Goal: Task Accomplishment & Management: Complete application form

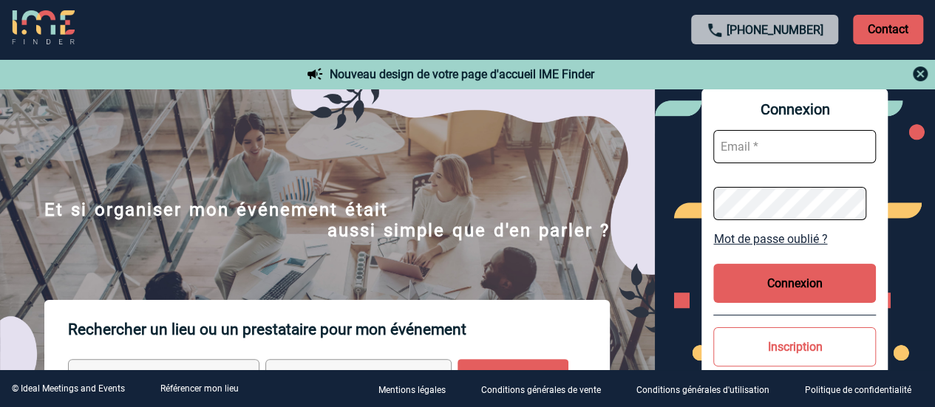
type input "[EMAIL_ADDRESS][PERSON_NAME][DOMAIN_NAME]"
click at [790, 277] on button "Connexion" at bounding box center [794, 283] width 163 height 39
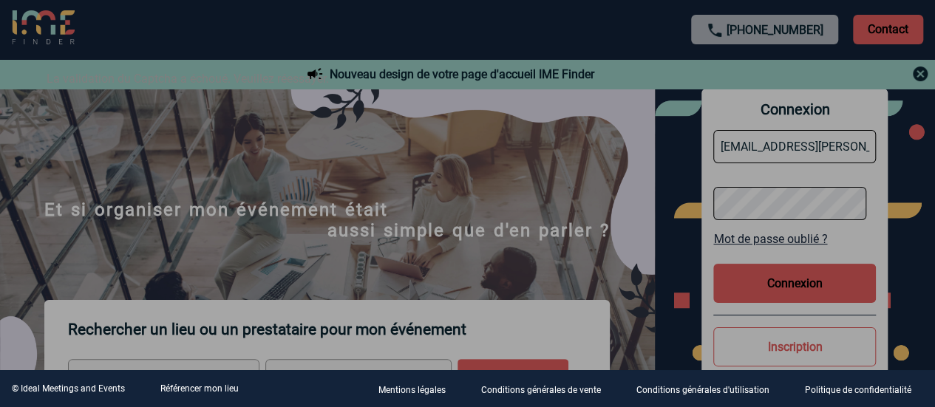
click at [815, 283] on div at bounding box center [467, 203] width 935 height 407
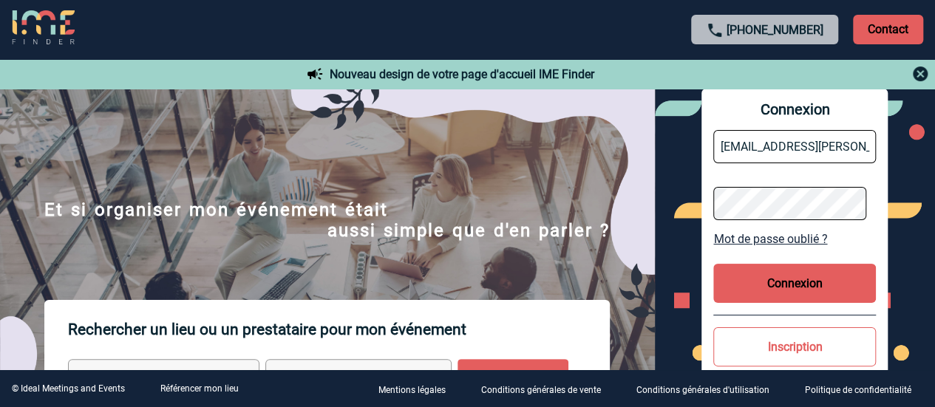
click at [774, 286] on button "Connexion" at bounding box center [794, 283] width 163 height 39
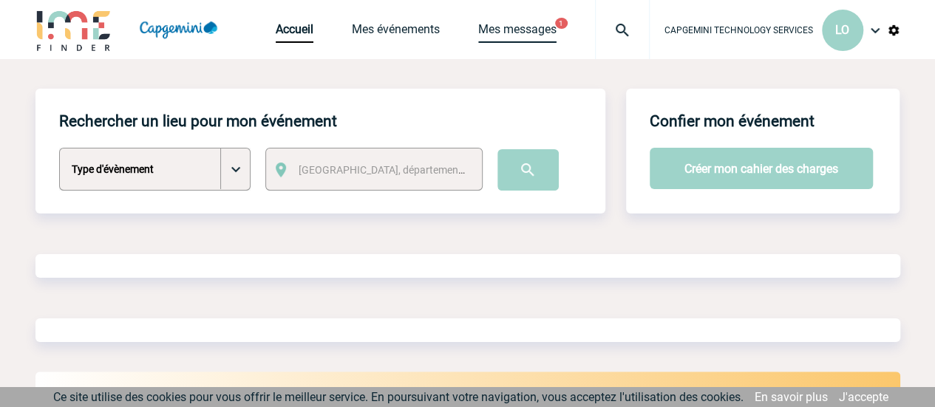
click at [520, 28] on link "Mes messages" at bounding box center [517, 32] width 78 height 21
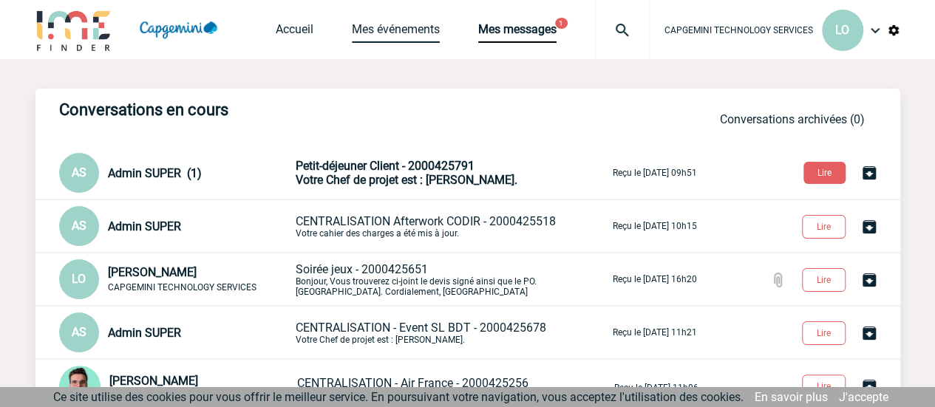
click at [413, 29] on link "Mes événements" at bounding box center [396, 32] width 88 height 21
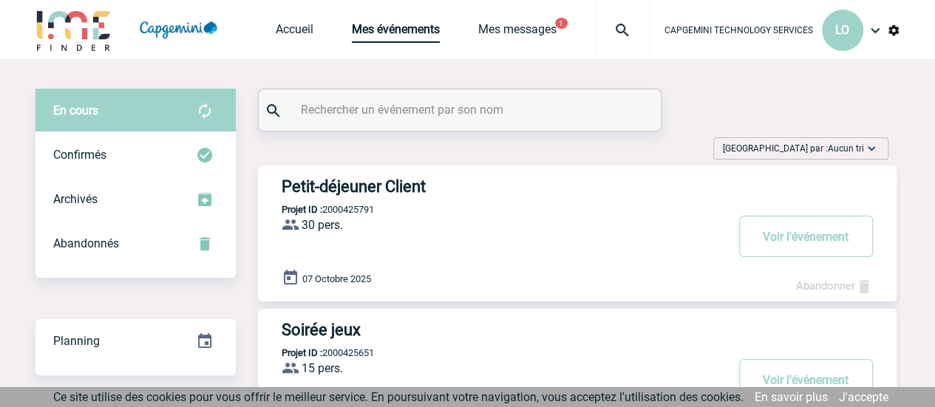
click at [407, 29] on link "Mes événements" at bounding box center [396, 32] width 88 height 21
click at [296, 32] on link "Accueil" at bounding box center [295, 32] width 38 height 21
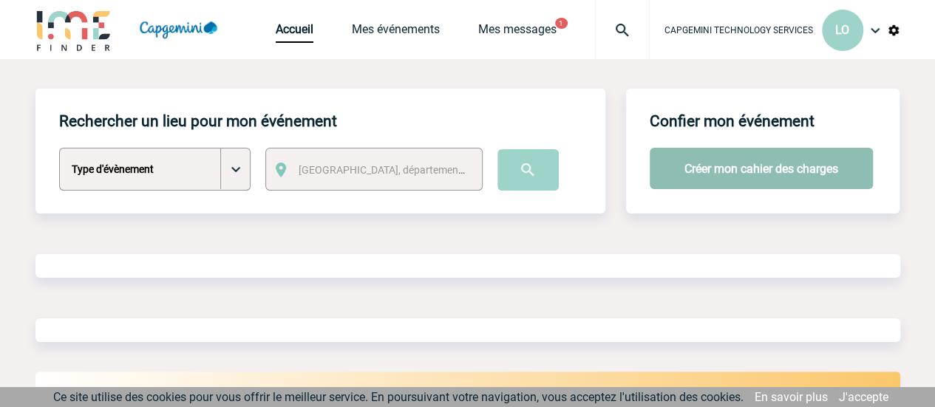
click at [773, 163] on button "Créer mon cahier des charges" at bounding box center [761, 168] width 223 height 41
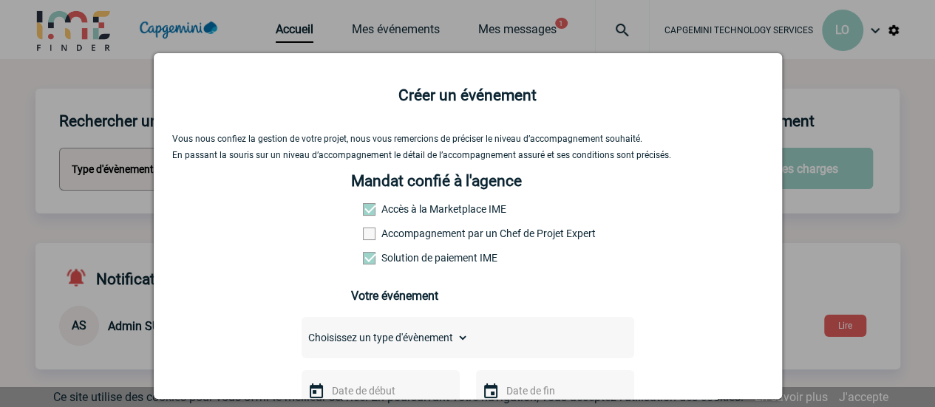
scroll to position [148, 0]
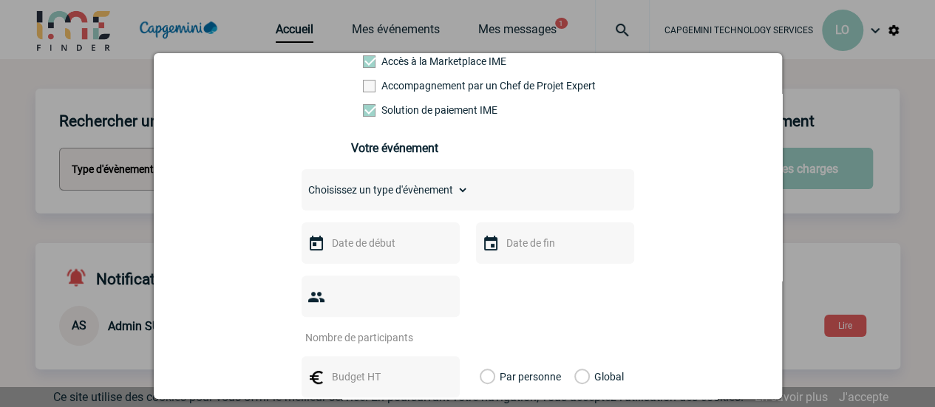
click at [387, 206] on div "Choisissez un type d'évènement Séminaire avec nuitée Séminaire sans nuitée Repa…" at bounding box center [468, 189] width 333 height 41
click at [393, 194] on select "Choisissez un type d'évènement Séminaire avec nuitée Séminaire sans nuitée Repa…" at bounding box center [385, 190] width 167 height 21
select select "4"
click at [302, 185] on select "Choisissez un type d'évènement Séminaire avec nuitée Séminaire sans nuitée Repa…" at bounding box center [385, 190] width 167 height 21
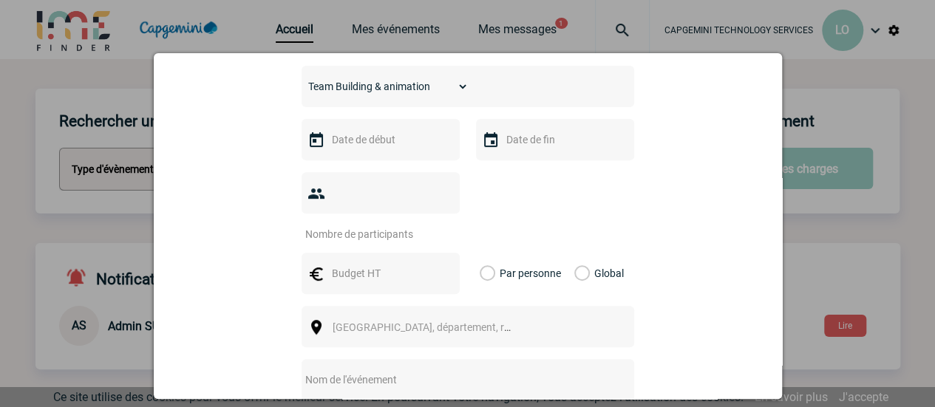
scroll to position [222, 0]
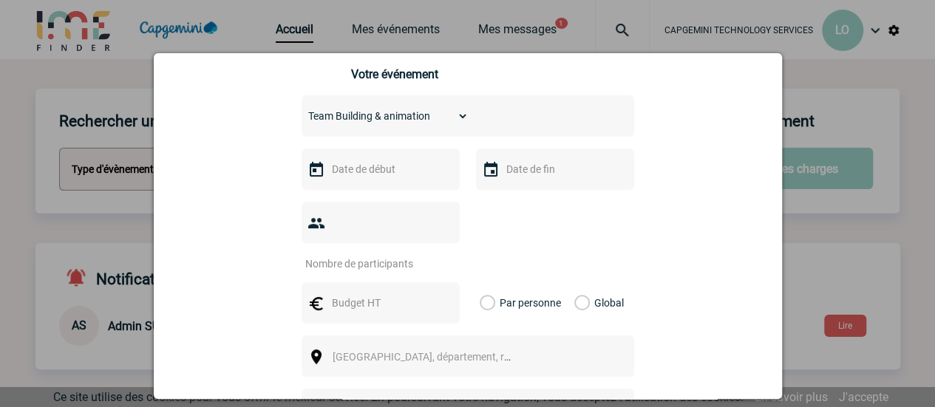
click at [372, 170] on input "text" at bounding box center [379, 169] width 102 height 19
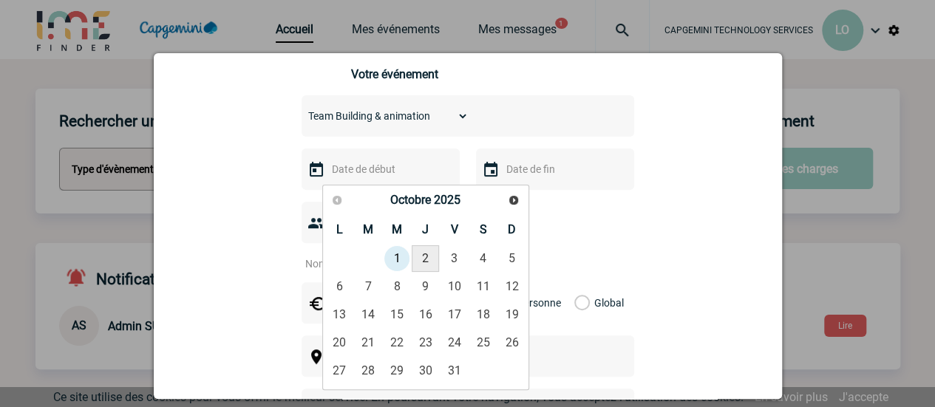
click at [430, 261] on link "2" at bounding box center [425, 258] width 27 height 27
type input "02-10-2025"
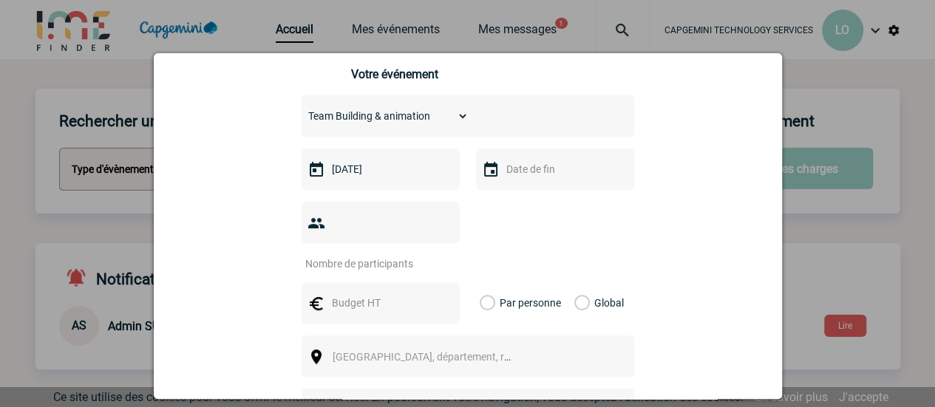
click at [508, 172] on input "text" at bounding box center [554, 169] width 102 height 19
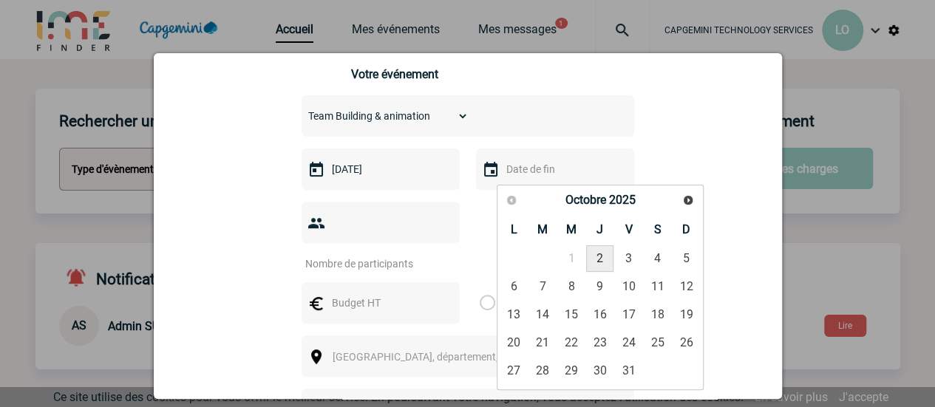
click at [599, 261] on link "2" at bounding box center [599, 258] width 27 height 27
type input "02-10-2025"
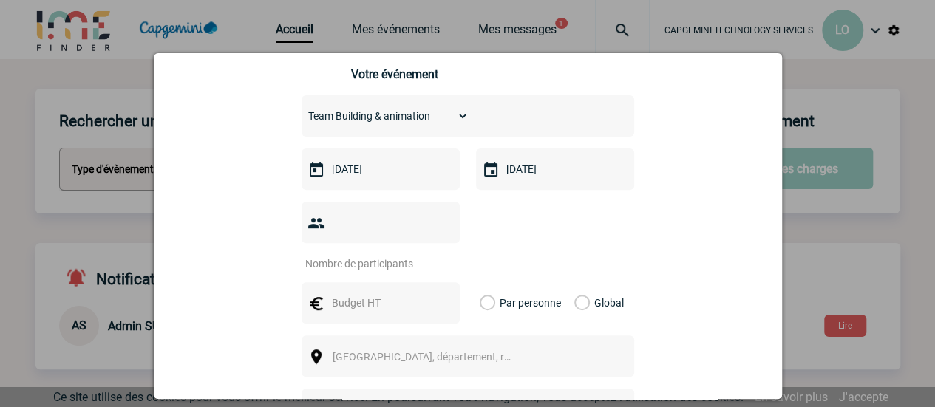
click at [365, 254] on input "number" at bounding box center [371, 263] width 139 height 19
type input "9"
click at [520, 234] on div "9" at bounding box center [468, 236] width 333 height 69
click at [345, 294] on input "text" at bounding box center [379, 303] width 102 height 19
type input "500"
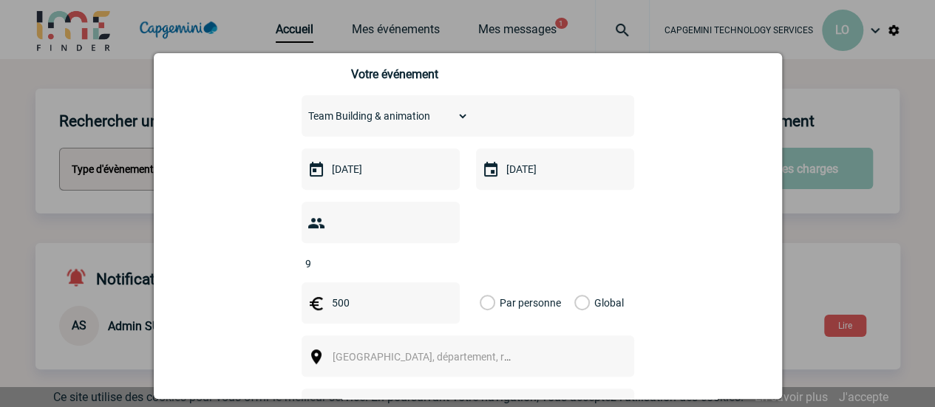
click at [575, 282] on label "Global" at bounding box center [579, 302] width 10 height 41
click at [0, 0] on input "Global" at bounding box center [0, 0] width 0 height 0
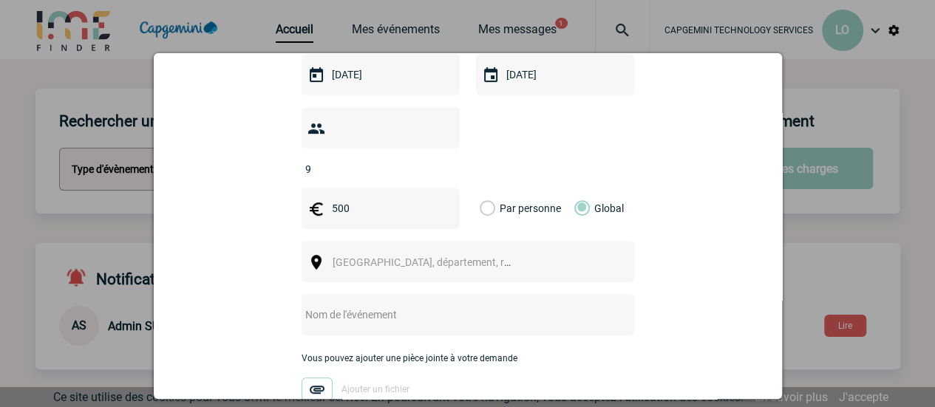
scroll to position [370, 0]
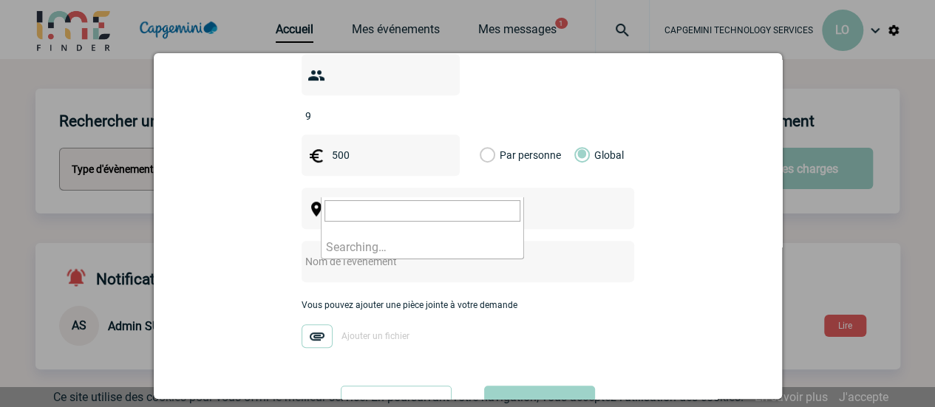
click at [443, 199] on span "Ville, département, région..." at bounding box center [428, 209] width 203 height 21
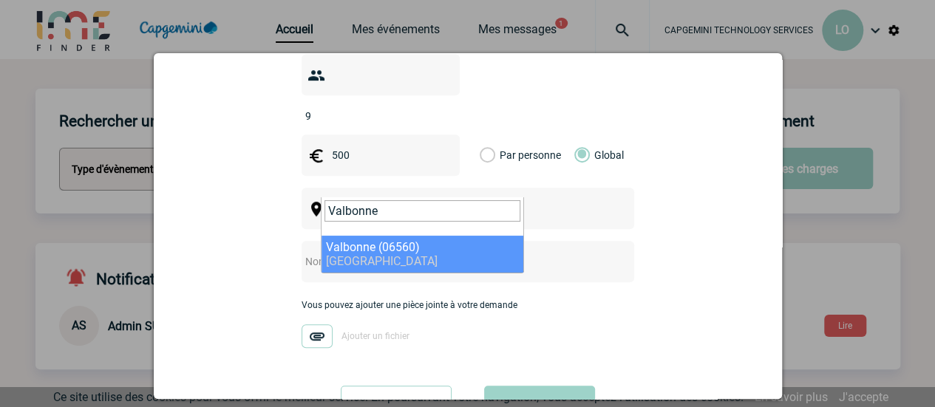
type input "Valbonne"
select select "7179"
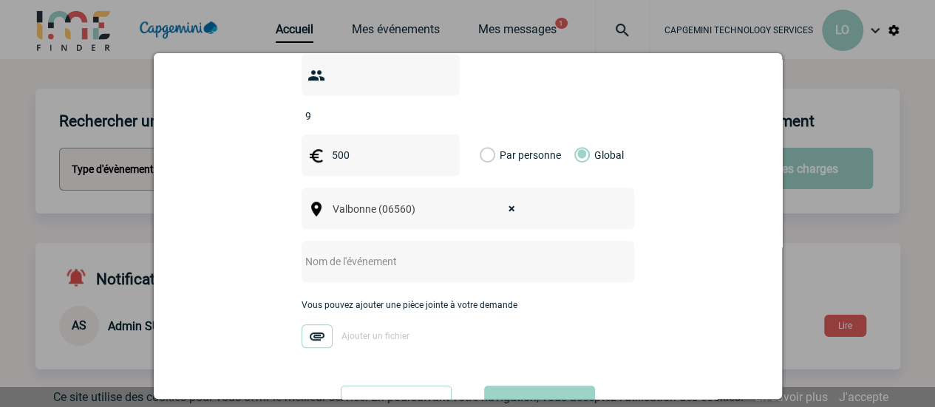
click at [396, 252] on input "text" at bounding box center [449, 261] width 294 height 19
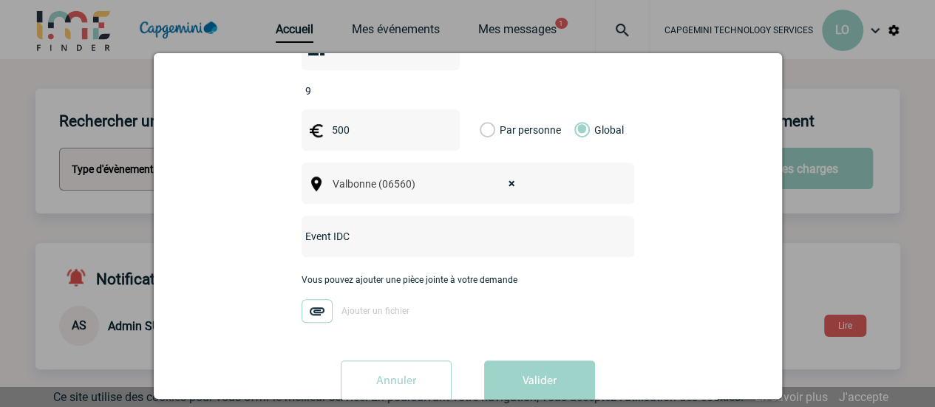
scroll to position [409, 0]
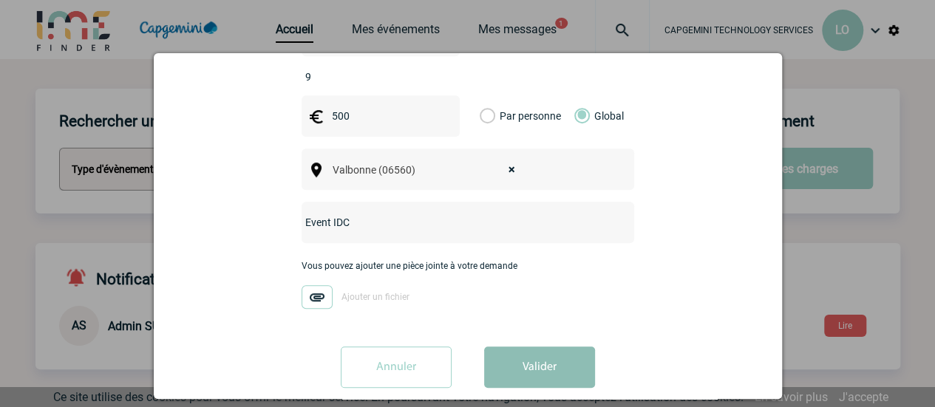
type input "Event IDC"
click at [550, 353] on button "Valider" at bounding box center [539, 367] width 111 height 41
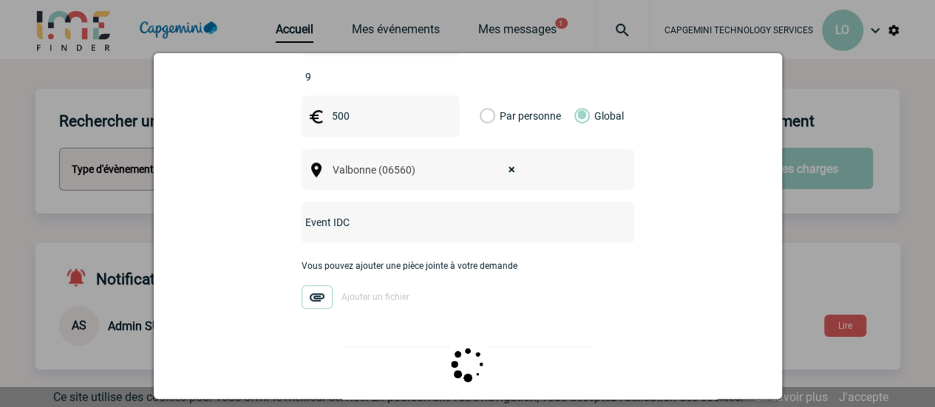
scroll to position [0, 0]
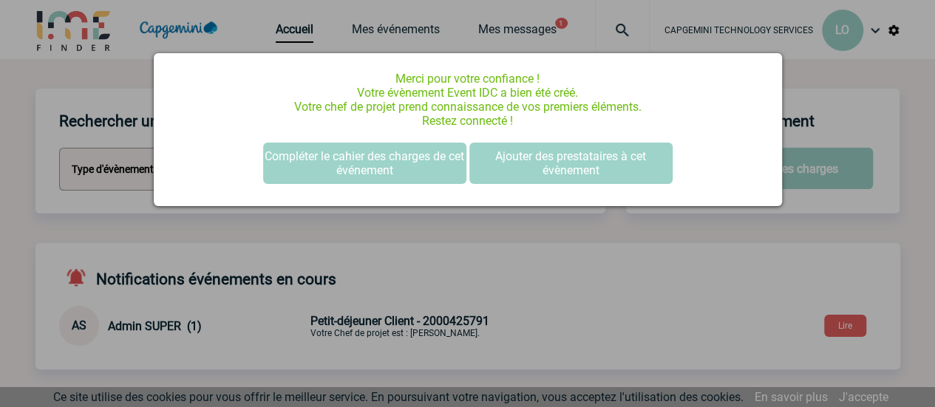
click at [642, 282] on div at bounding box center [467, 203] width 935 height 407
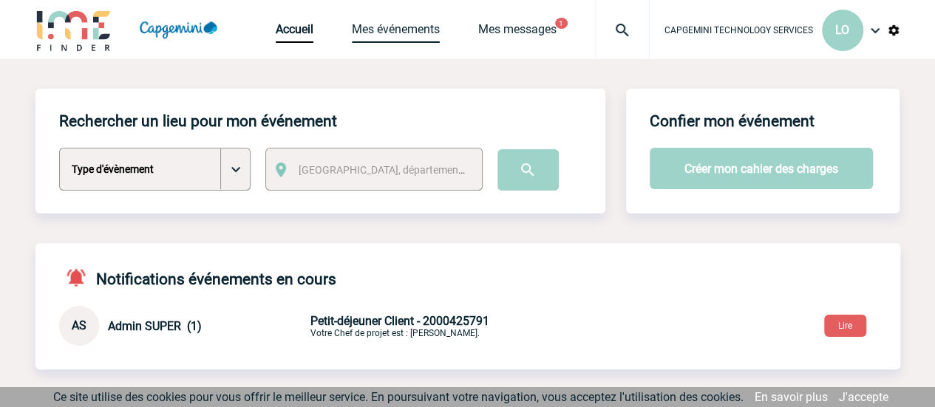
click at [382, 30] on link "Mes événements" at bounding box center [396, 32] width 88 height 21
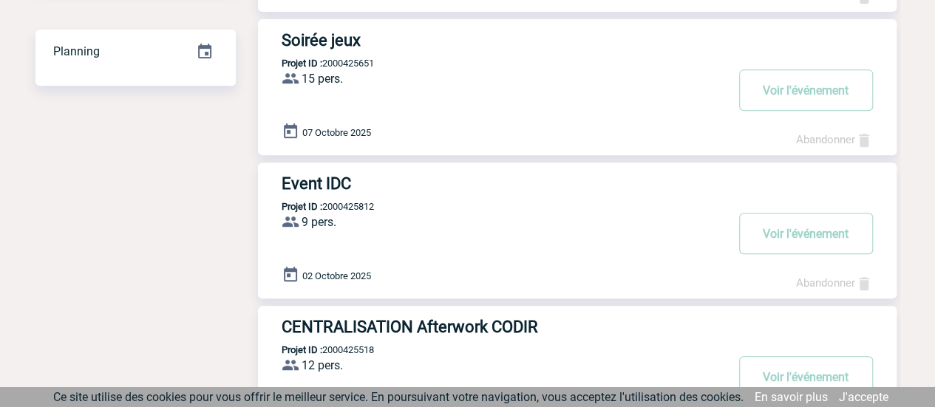
scroll to position [296, 0]
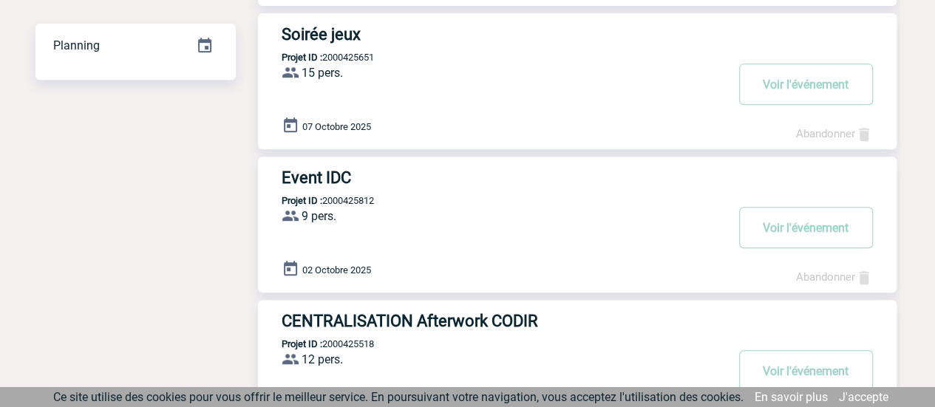
click at [340, 176] on h3 "Event IDC" at bounding box center [504, 178] width 444 height 18
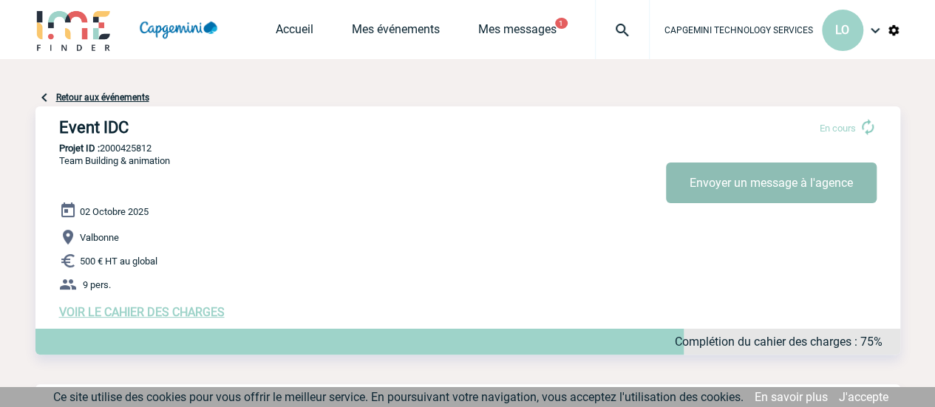
click at [715, 176] on button "Envoyer un message à l'agence" at bounding box center [771, 183] width 211 height 41
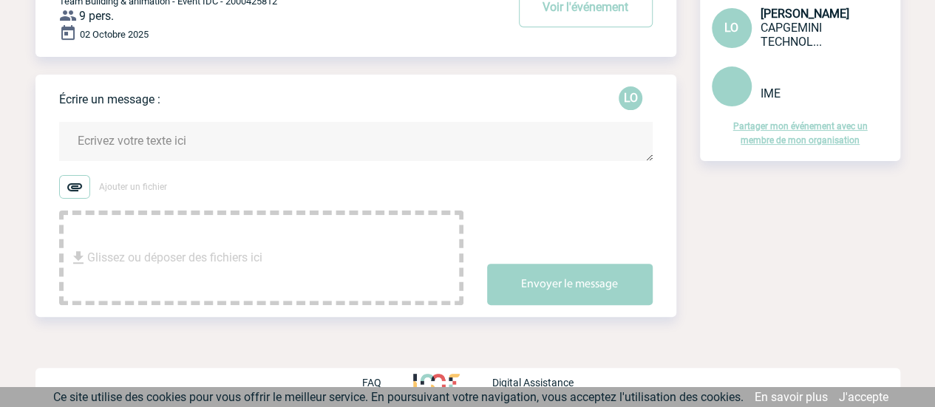
scroll to position [142, 0]
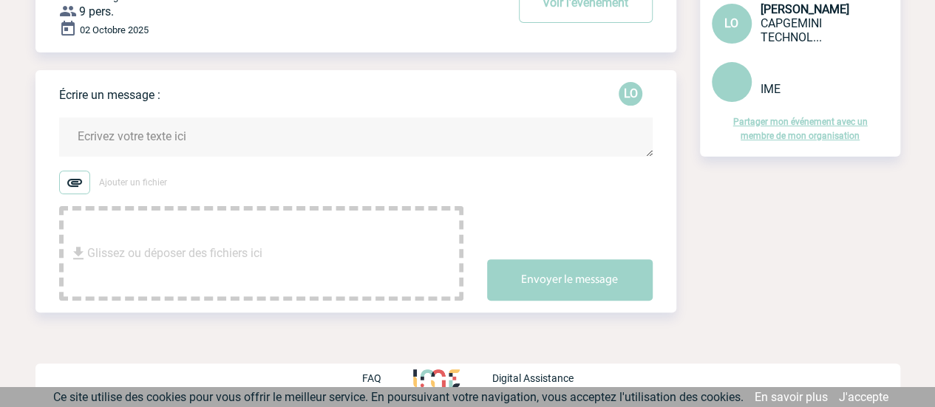
click at [166, 137] on textarea at bounding box center [356, 137] width 594 height 39
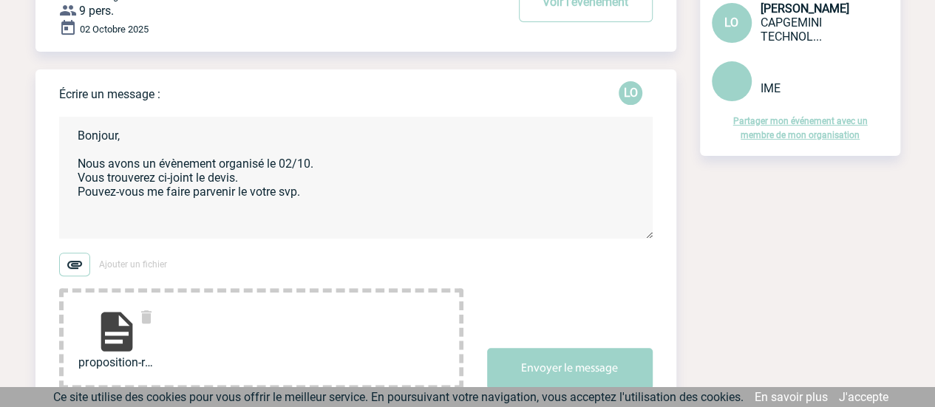
click at [132, 217] on textarea "Bonjour, Nous avons un évènement organisé le 02/10. Vous trouverez ci-joint le …" at bounding box center [356, 178] width 594 height 122
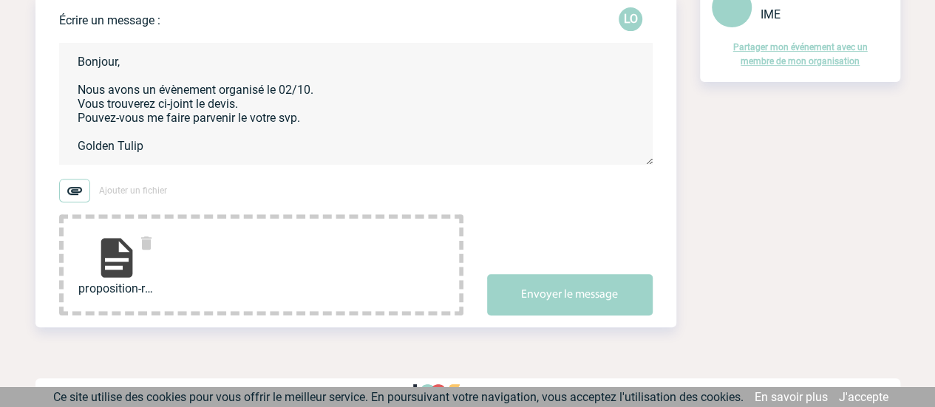
scroll to position [4, 0]
paste textarea "adjoint@goldentulipsophiaantipolis.com"
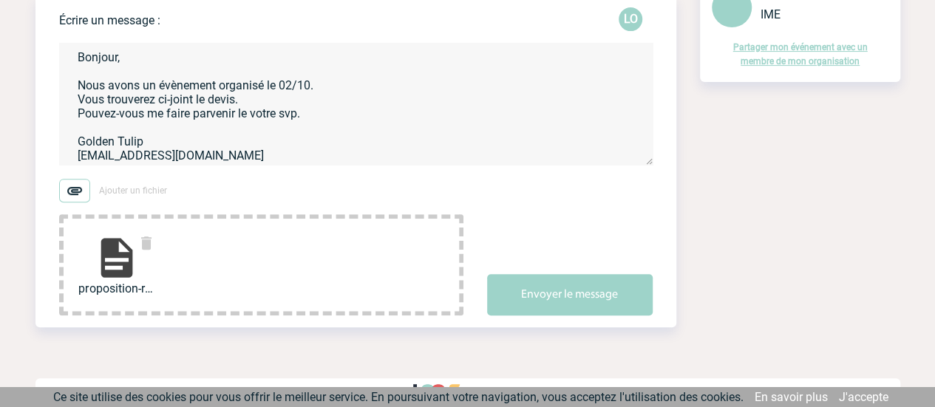
click at [167, 133] on textarea "Bonjour, Nous avons un évènement organisé le 02/10. Vous trouverez ci-joint le …" at bounding box center [356, 104] width 594 height 122
click at [166, 149] on textarea "Bonjour, Nous avons un évènement organisé le 02/10. Vous trouverez ci-joint le …" at bounding box center [356, 104] width 594 height 122
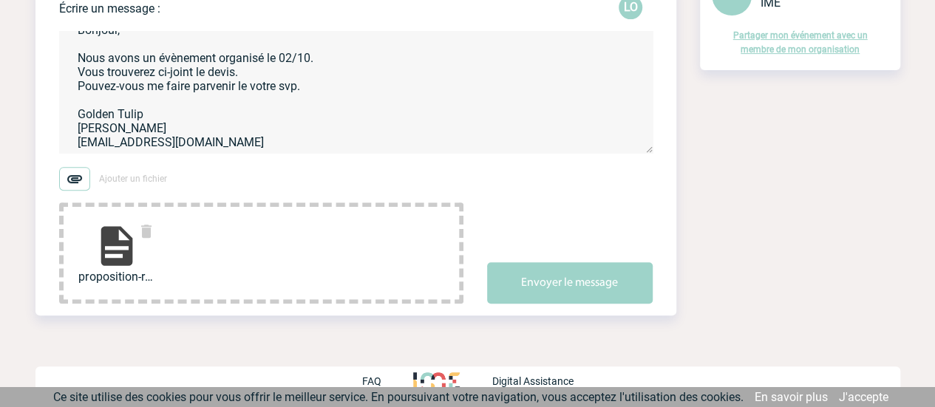
scroll to position [231, 0]
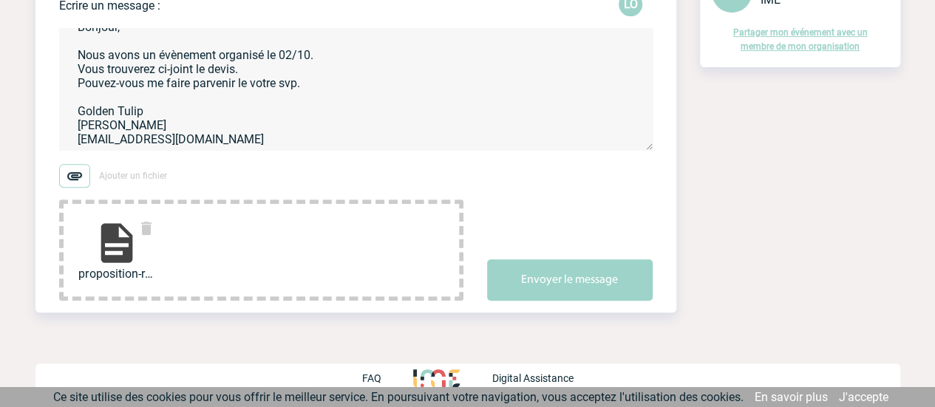
click at [326, 138] on textarea "Bonjour, Nous avons un évènement organisé le 02/10. Vous trouverez ci-joint le …" at bounding box center [356, 89] width 594 height 122
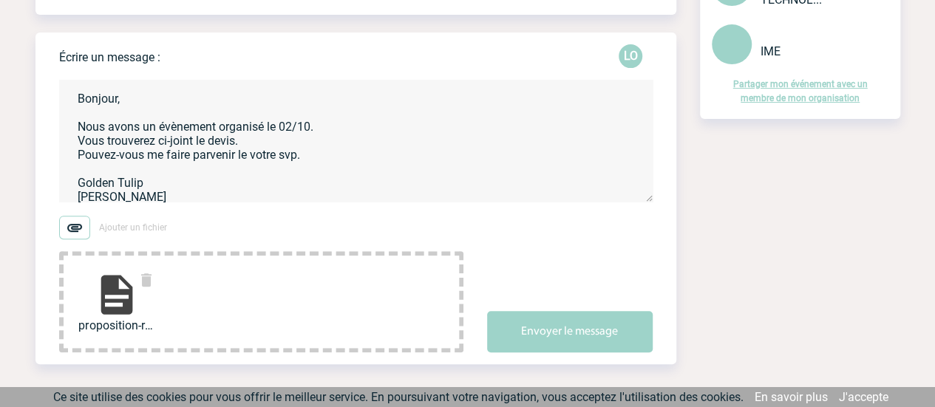
scroll to position [157, 0]
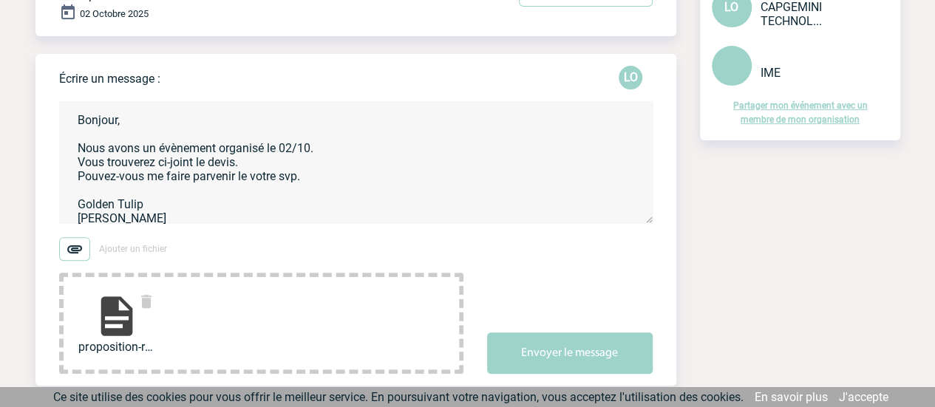
click at [80, 180] on textarea "Bonjour, Nous avons un évènement organisé le 02/10. Vous trouverez ci-joint le …" at bounding box center [356, 162] width 594 height 122
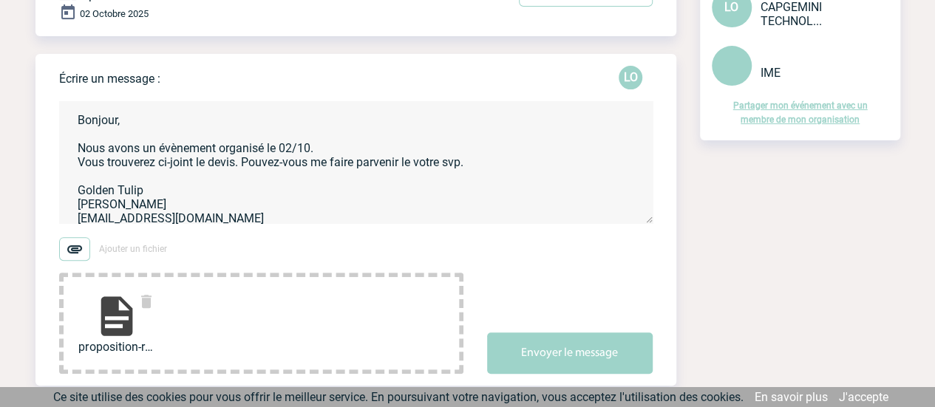
click at [473, 163] on textarea "Bonjour, Nous avons un évènement organisé le 02/10. Vous trouverez ci-joint le …" at bounding box center [356, 162] width 594 height 122
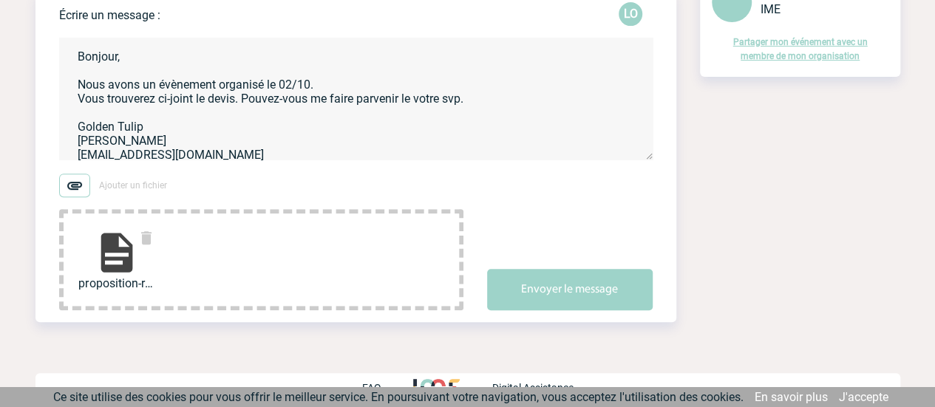
scroll to position [222, 0]
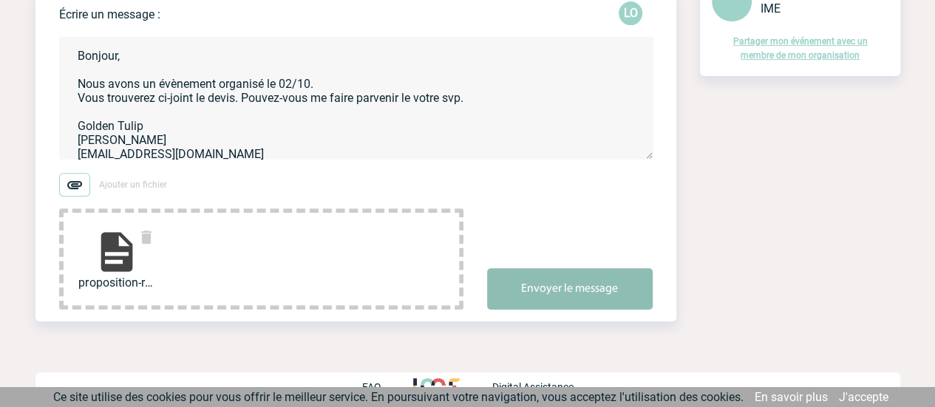
type textarea "Bonjour, Nous avons un évènement organisé le 02/10. Vous trouverez ci-joint le …"
click at [556, 294] on button "Envoyer le message" at bounding box center [570, 288] width 166 height 41
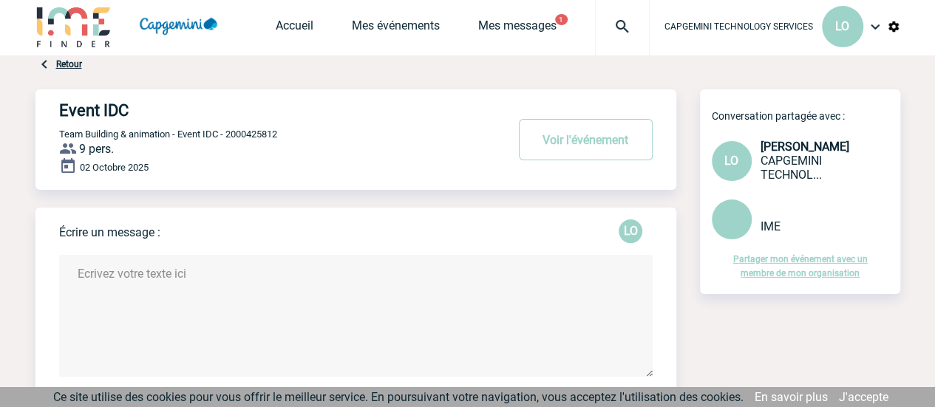
scroll to position [0, 0]
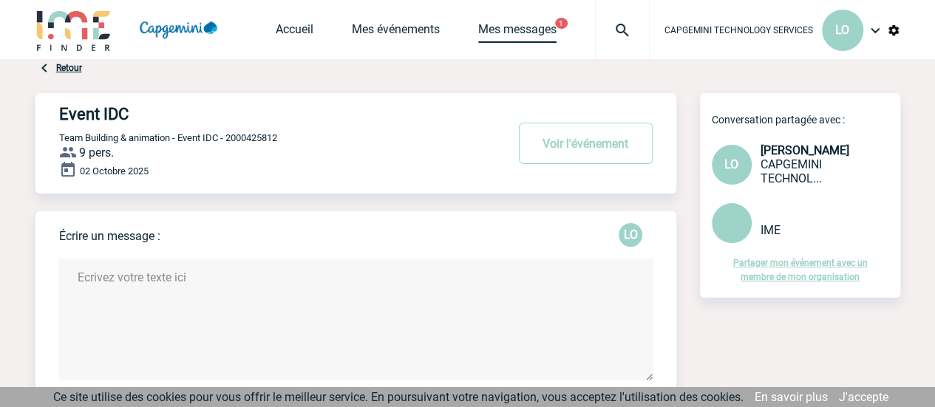
click at [509, 35] on link "Mes messages" at bounding box center [517, 32] width 78 height 21
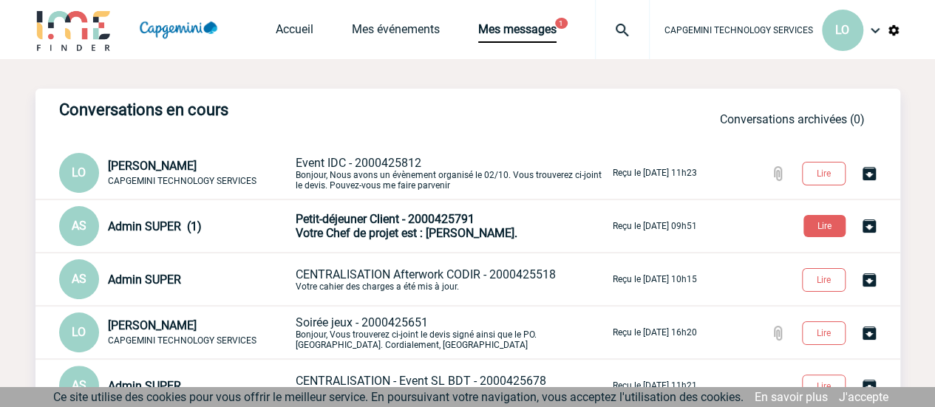
click at [394, 233] on span "Votre Chef de projet est : [PERSON_NAME]." at bounding box center [407, 233] width 222 height 14
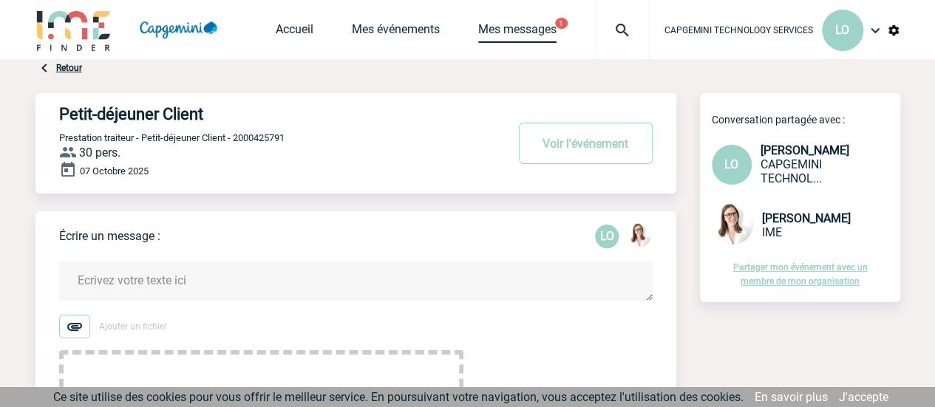
drag, startPoint x: 541, startPoint y: 26, endPoint x: 534, endPoint y: 42, distance: 17.9
click at [541, 26] on link "Mes messages" at bounding box center [517, 32] width 78 height 21
